Goal: Transaction & Acquisition: Purchase product/service

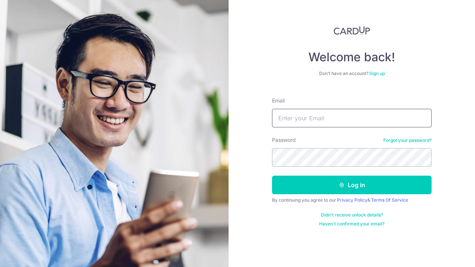
click at [321, 120] on input "Email" at bounding box center [351, 118] width 159 height 19
type input "sonicstreaks@hotmail.com"
click at [358, 179] on button "Log in" at bounding box center [351, 184] width 159 height 19
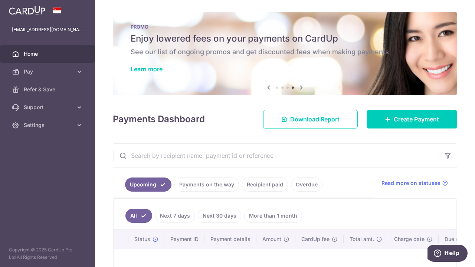
click at [273, 184] on link "Recipient paid" at bounding box center [265, 184] width 46 height 14
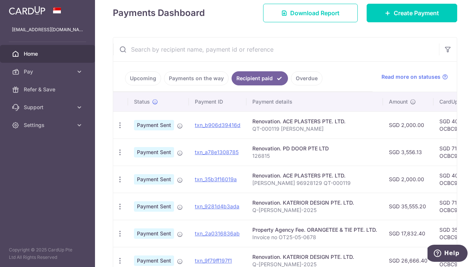
scroll to position [76, 0]
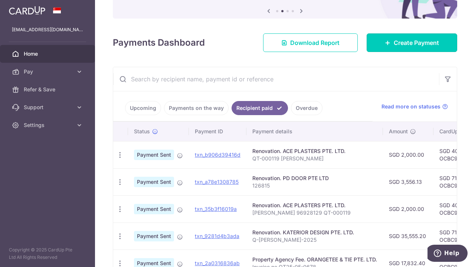
click at [399, 47] on span "Create Payment" at bounding box center [416, 42] width 45 height 9
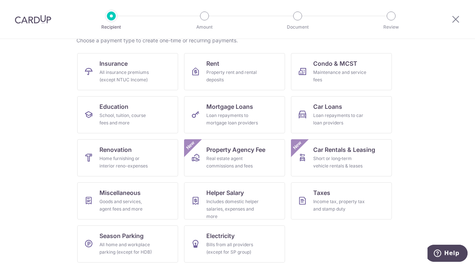
scroll to position [65, 0]
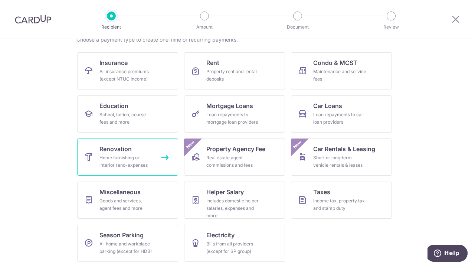
click at [134, 153] on link "Renovation Home furnishing or interior reno-expenses" at bounding box center [127, 156] width 101 height 37
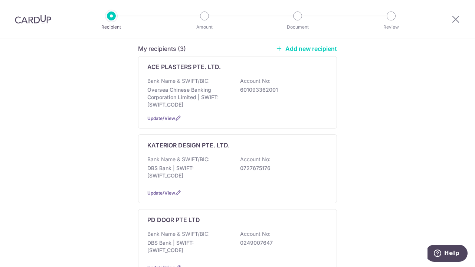
scroll to position [74, 0]
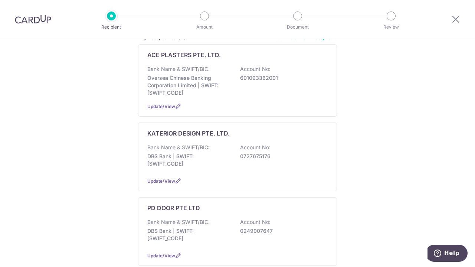
click at [210, 137] on div "KATERIOR DESIGN PTE. LTD. Bank Name & SWIFT/BIC: DBS Bank | SWIFT: DBSSSGSGXXX …" at bounding box center [237, 156] width 199 height 69
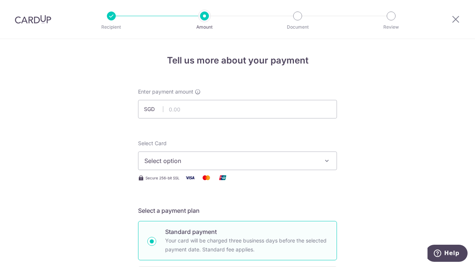
scroll to position [37, 0]
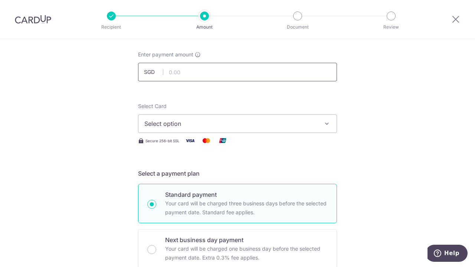
click at [184, 70] on input "text" at bounding box center [237, 72] width 199 height 19
type input "13,333.20"
click at [332, 124] on button "Select option" at bounding box center [237, 123] width 199 height 19
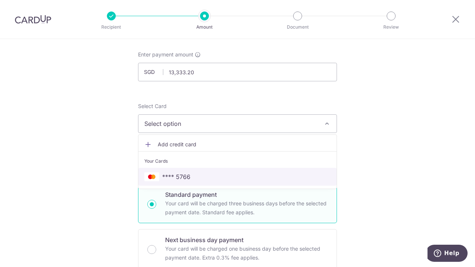
click at [193, 176] on span "**** 5766" at bounding box center [237, 176] width 186 height 9
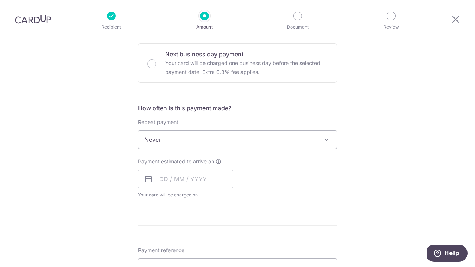
scroll to position [260, 0]
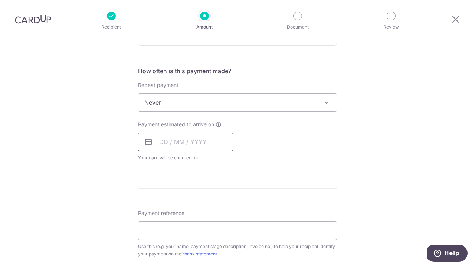
click at [198, 138] on input "text" at bounding box center [185, 141] width 95 height 19
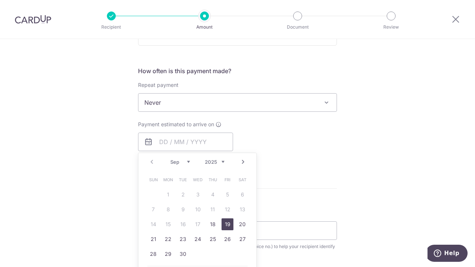
click at [228, 222] on link "19" at bounding box center [227, 224] width 12 height 12
type input "[DATE]"
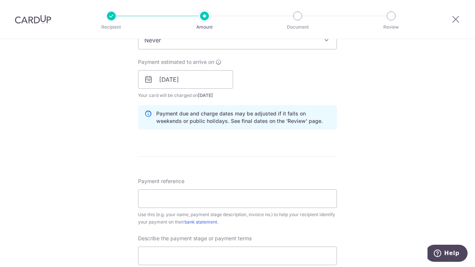
scroll to position [334, 0]
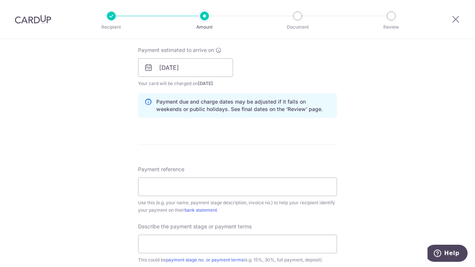
click at [149, 171] on span "Payment reference" at bounding box center [161, 168] width 46 height 7
click at [149, 177] on input "Payment reference" at bounding box center [237, 186] width 199 height 19
click at [165, 193] on input "Payment reference" at bounding box center [237, 186] width 199 height 19
type input "Q-[PERSON_NAME]-2025"
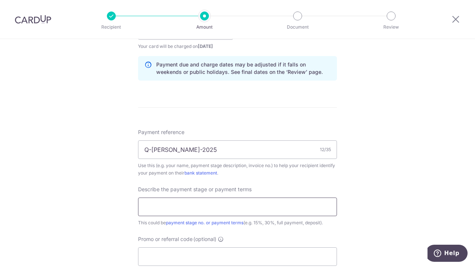
click at [290, 209] on input "text" at bounding box center [237, 206] width 199 height 19
type input "3rd Payment - 15%"
click at [364, 183] on div "Tell us more about your payment Enter payment amount SGD 13,333.20 13333.20 Sel…" at bounding box center [237, 43] width 475 height 751
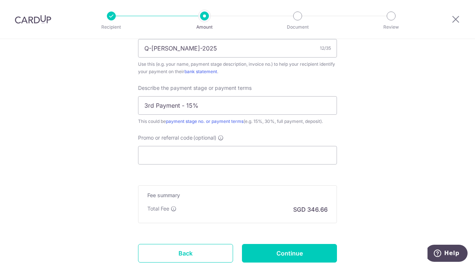
scroll to position [482, 0]
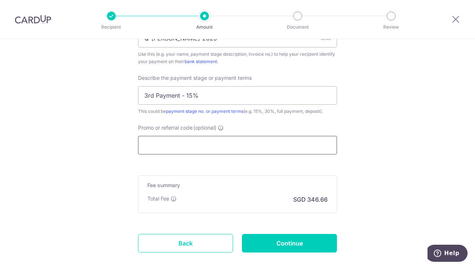
click at [257, 144] on input "Promo or referral code (optional)" at bounding box center [237, 145] width 199 height 19
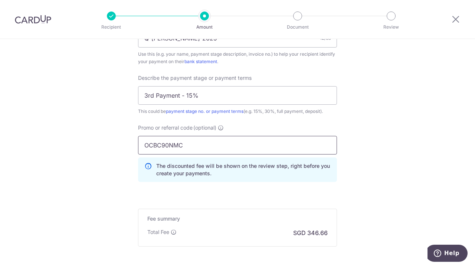
type input "OCBC90NMC"
drag, startPoint x: 395, startPoint y: 152, endPoint x: 386, endPoint y: 150, distance: 9.9
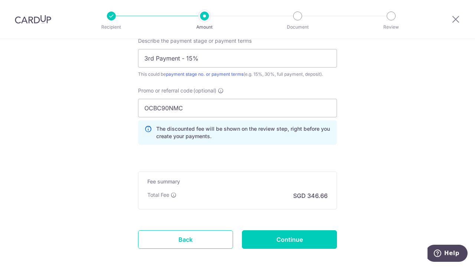
scroll to position [554, 0]
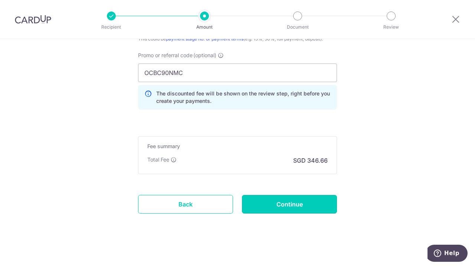
click at [299, 198] on input "Continue" at bounding box center [289, 204] width 95 height 19
type input "Create Schedule"
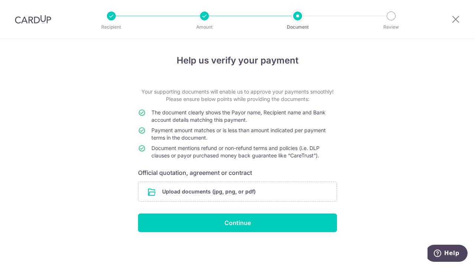
click at [217, 189] on input "file" at bounding box center [237, 191] width 198 height 19
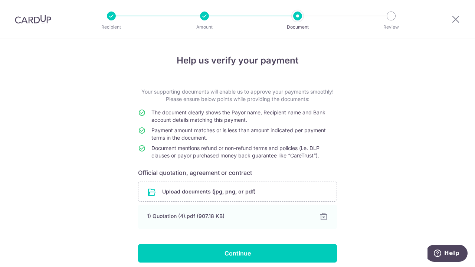
click at [232, 195] on input "file" at bounding box center [237, 191] width 198 height 19
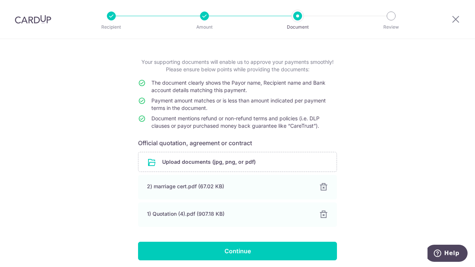
scroll to position [57, 0]
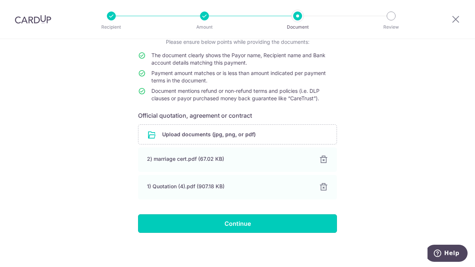
click at [236, 224] on input "Continue" at bounding box center [237, 223] width 199 height 19
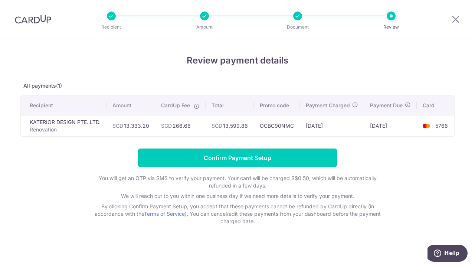
click at [235, 158] on input "Confirm Payment Setup" at bounding box center [237, 157] width 199 height 19
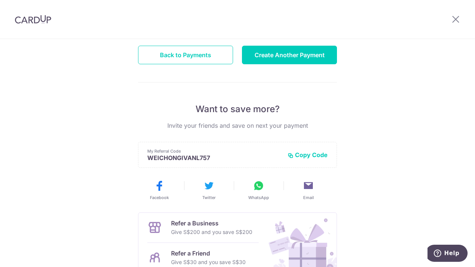
scroll to position [93, 0]
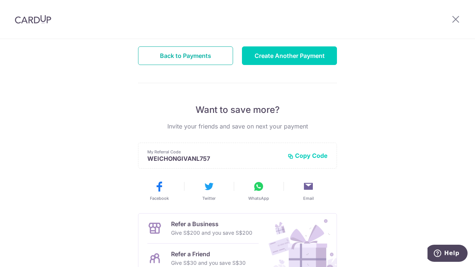
click at [188, 56] on button "Back to Payments" at bounding box center [185, 55] width 95 height 19
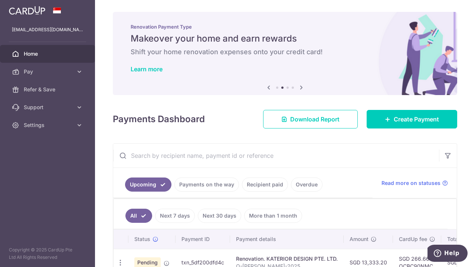
click at [62, 125] on span "Settings" at bounding box center [48, 124] width 49 height 7
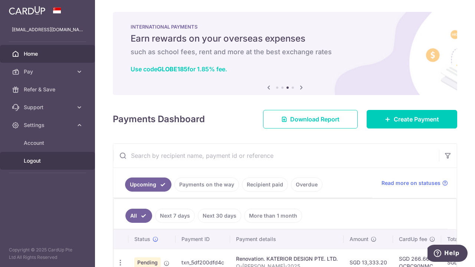
click at [27, 164] on span "Logout" at bounding box center [48, 160] width 49 height 7
